Goal: Navigation & Orientation: Find specific page/section

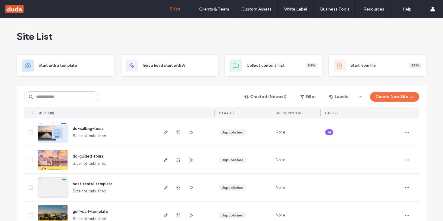
click at [55, 161] on img at bounding box center [53, 170] width 30 height 41
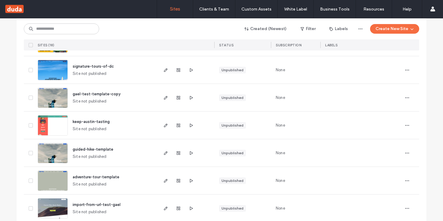
scroll to position [175, 0]
